Goal: Download file/media

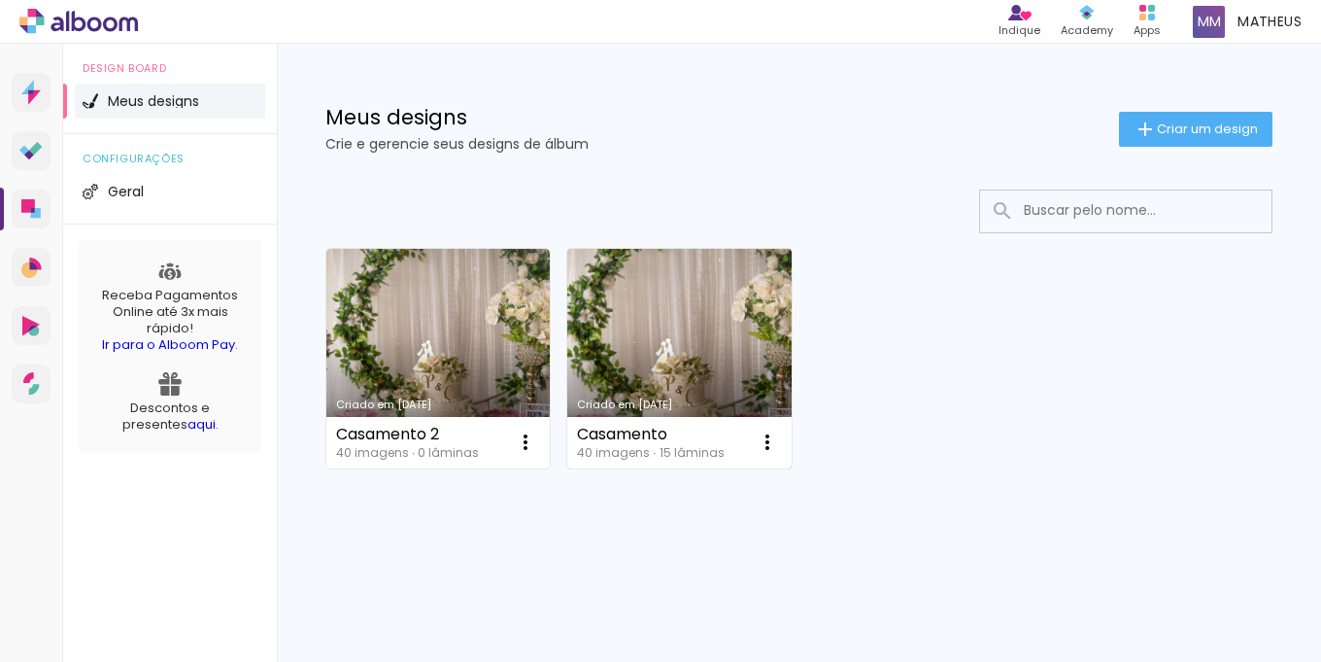
click at [629, 338] on link "Criado em [DATE]" at bounding box center [678, 359] width 223 height 220
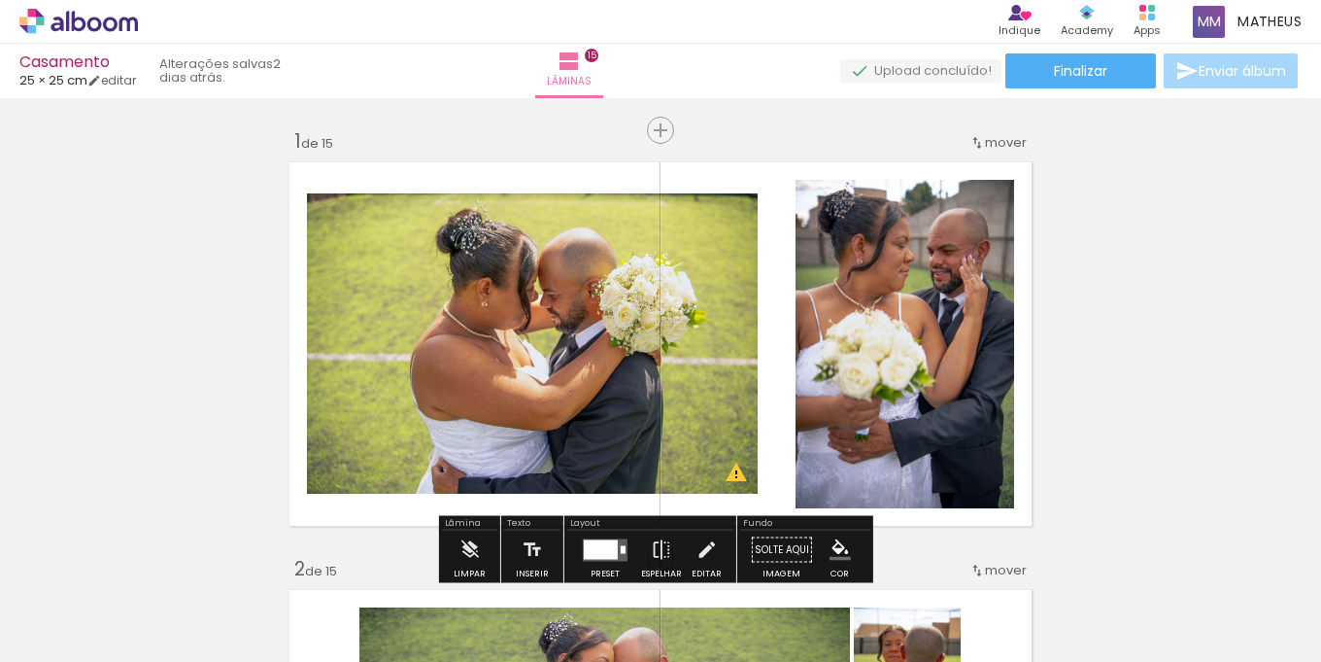
click at [38, 628] on iron-icon at bounding box center [28, 635] width 23 height 23
click at [0, 0] on input "file" at bounding box center [0, 0] width 0 height 0
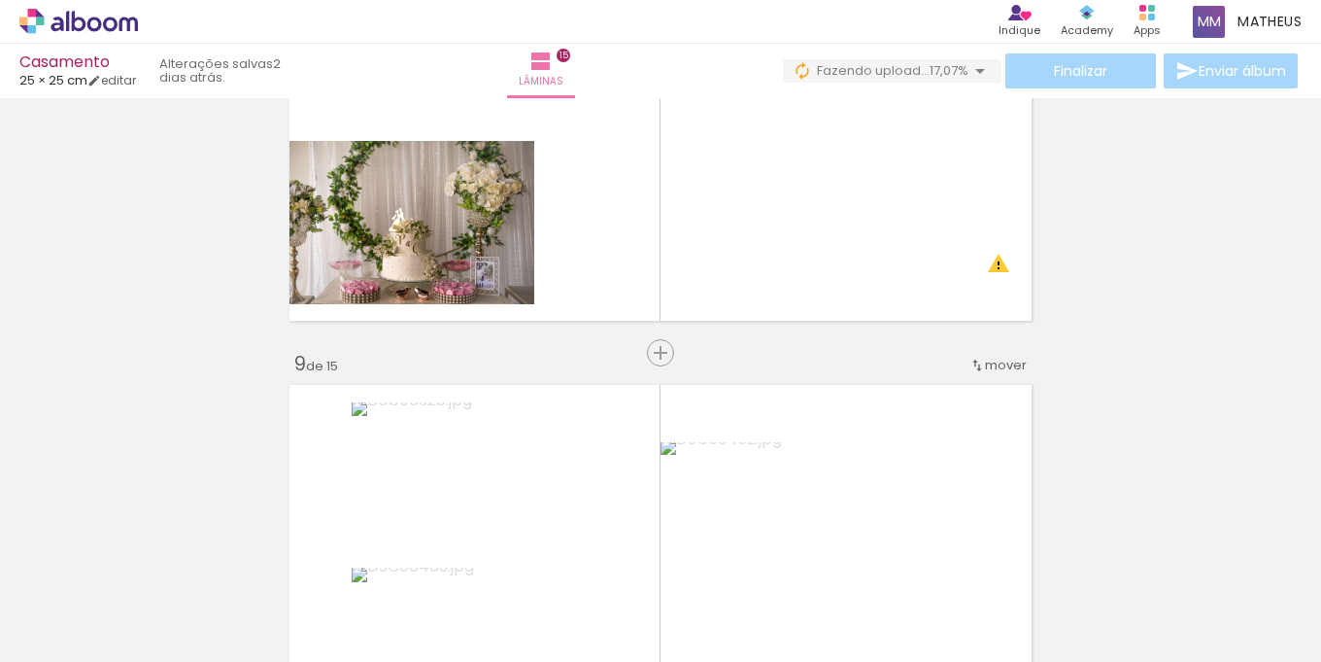
scroll to position [3206, 0]
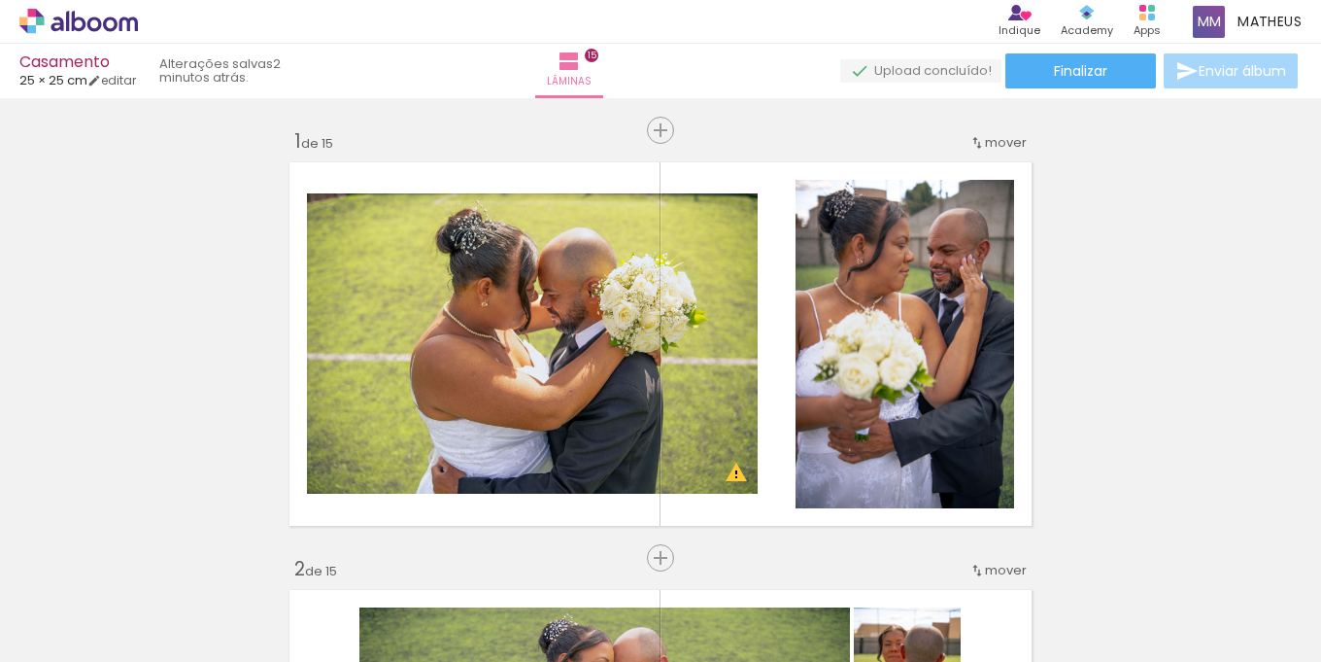
scroll to position [3206, 0]
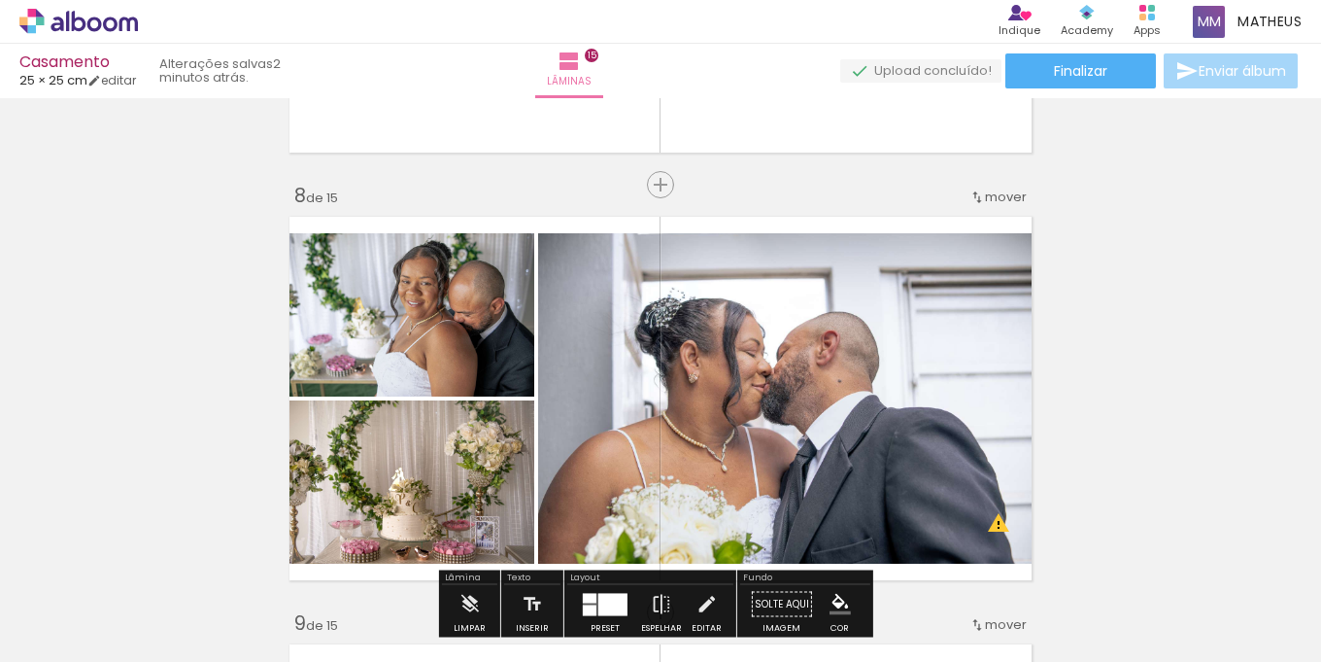
scroll to position [2915, 0]
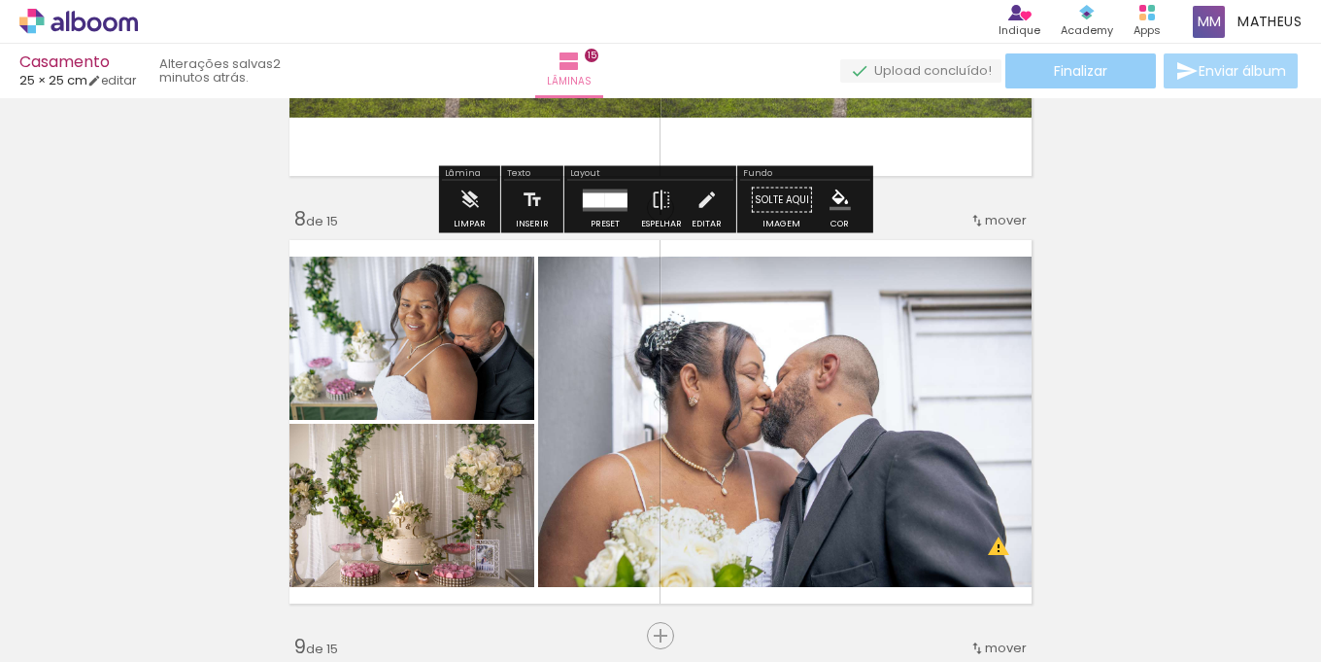
click at [1122, 77] on paper-button "Finalizar" at bounding box center [1081, 70] width 151 height 35
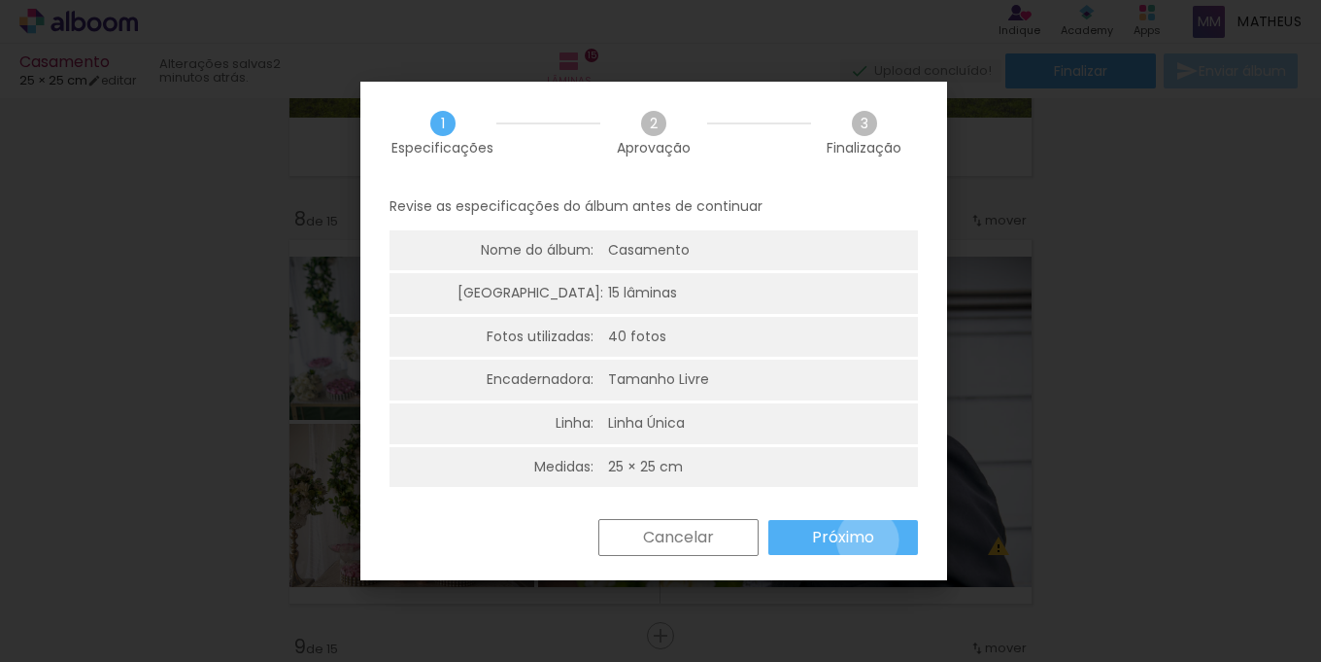
click at [0, 0] on slot "Próximo" at bounding box center [0, 0] width 0 height 0
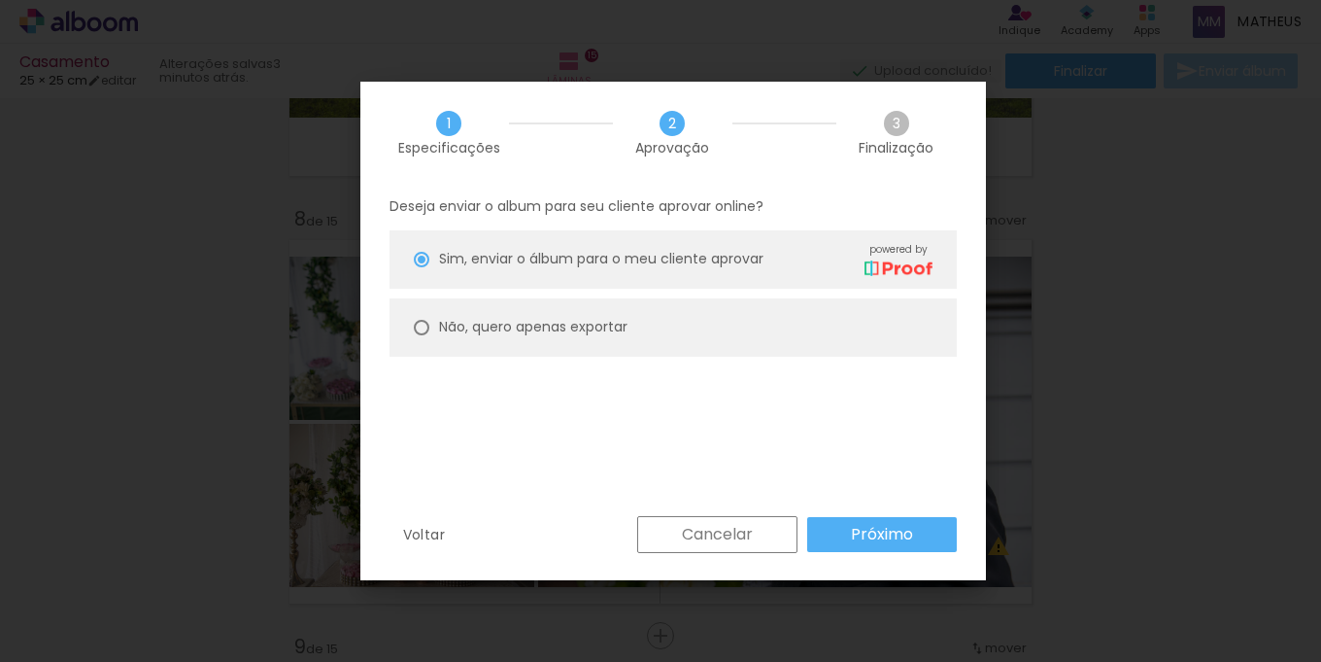
click at [406, 327] on paper-radio-button "Não, quero apenas exportar" at bounding box center [673, 327] width 567 height 58
type paper-radio-button "on"
click at [925, 537] on paper-button "Próximo" at bounding box center [882, 534] width 150 height 35
type input "Alta, 300 DPI"
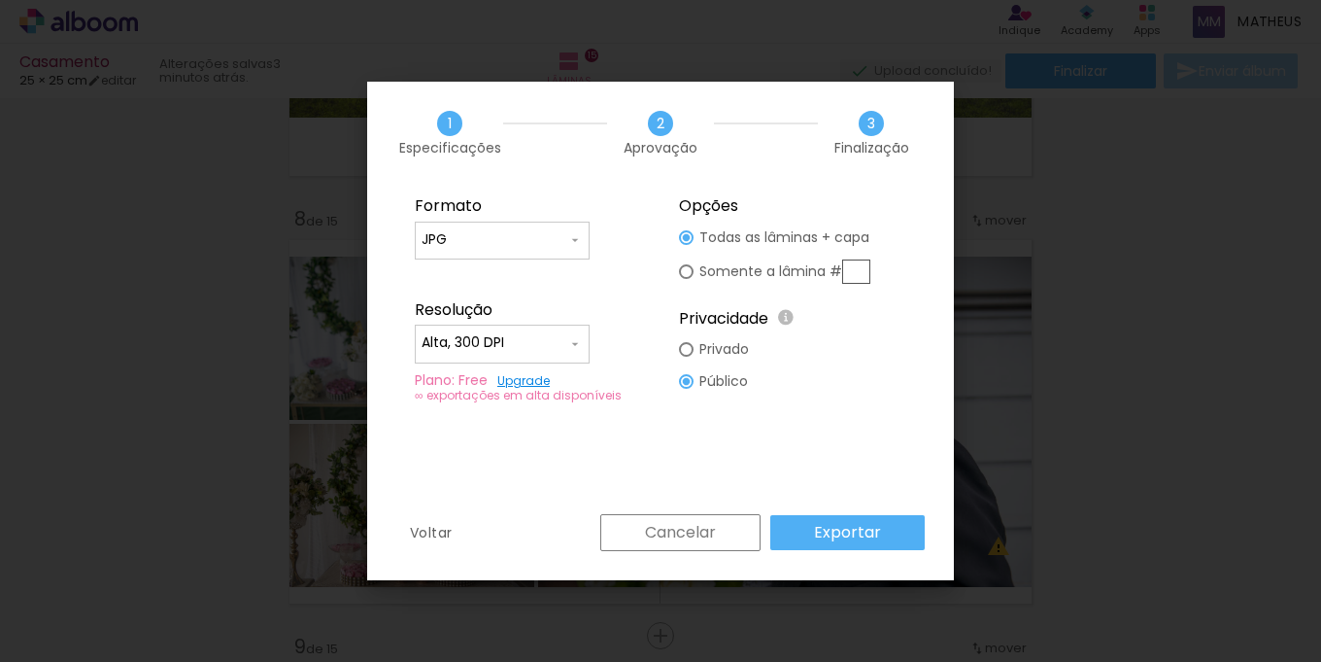
click at [506, 236] on input "JPG" at bounding box center [495, 239] width 146 height 19
click at [504, 238] on paper-item "JPG" at bounding box center [502, 237] width 175 height 39
click at [523, 353] on div at bounding box center [502, 354] width 161 height 2
click at [523, 353] on paper-item "Alta, 300 DPI" at bounding box center [502, 340] width 175 height 39
click at [0, 0] on slot "Exportar" at bounding box center [0, 0] width 0 height 0
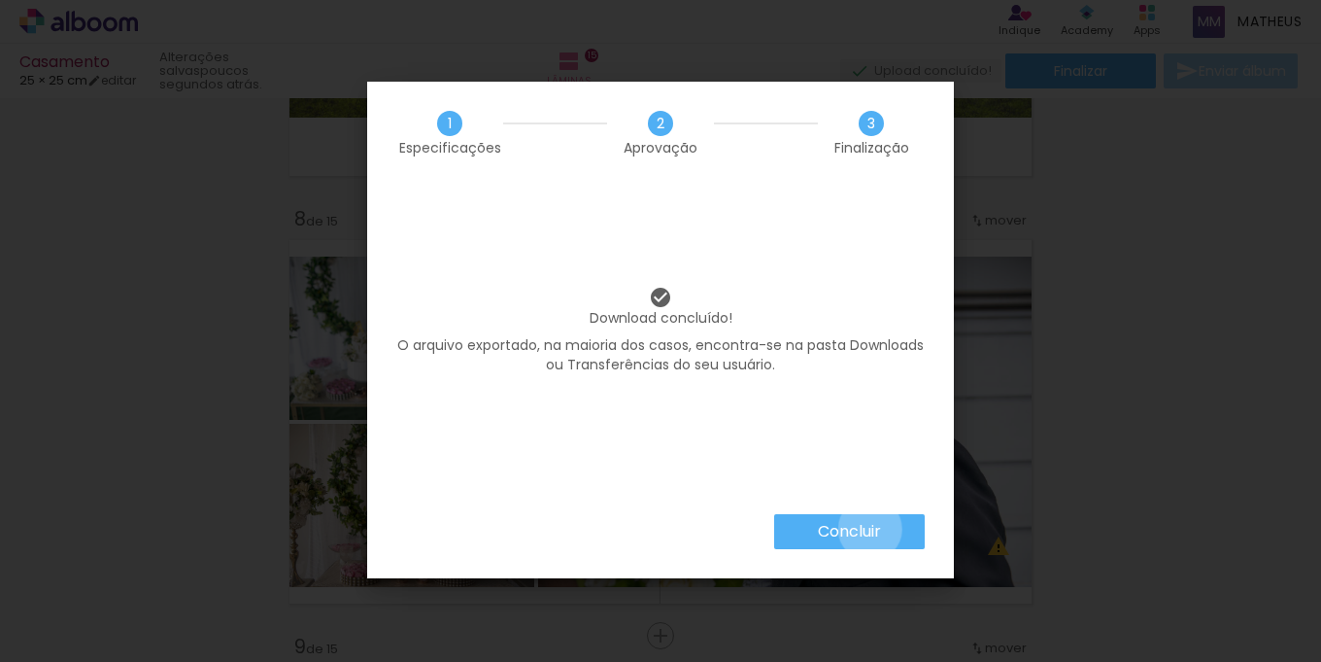
click at [0, 0] on slot "Concluir" at bounding box center [0, 0] width 0 height 0
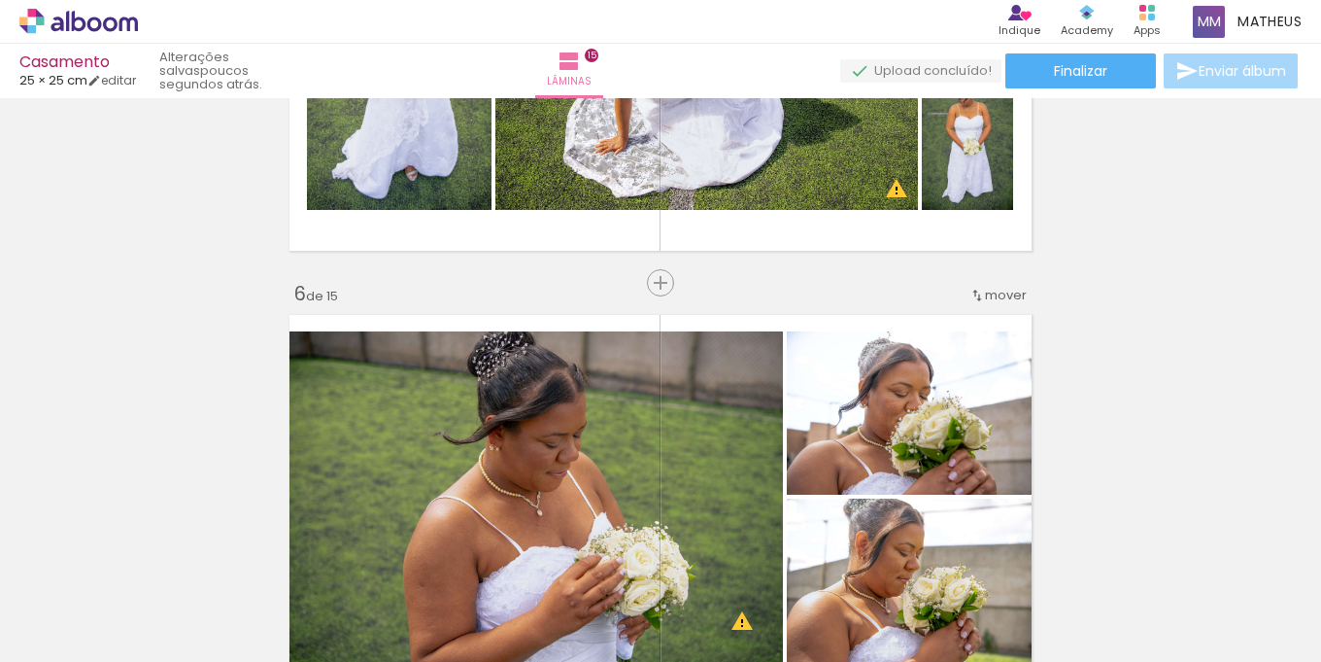
scroll to position [1943, 0]
